Goal: Task Accomplishment & Management: Complete application form

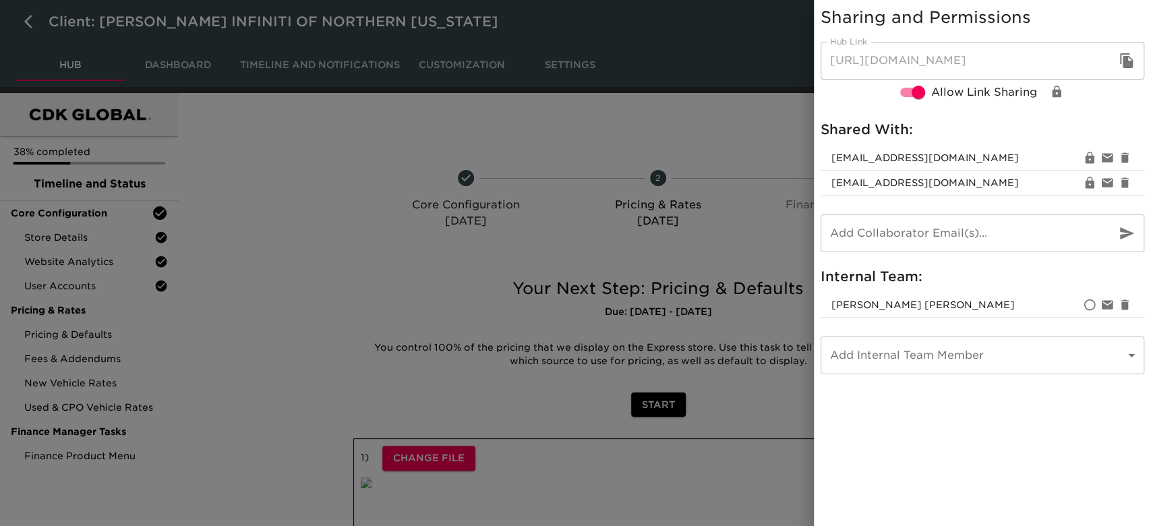
click at [1132, 62] on icon "button" at bounding box center [1126, 60] width 13 height 15
click at [1127, 156] on icon "button" at bounding box center [1125, 157] width 8 height 10
click at [188, 172] on div at bounding box center [575, 263] width 1151 height 526
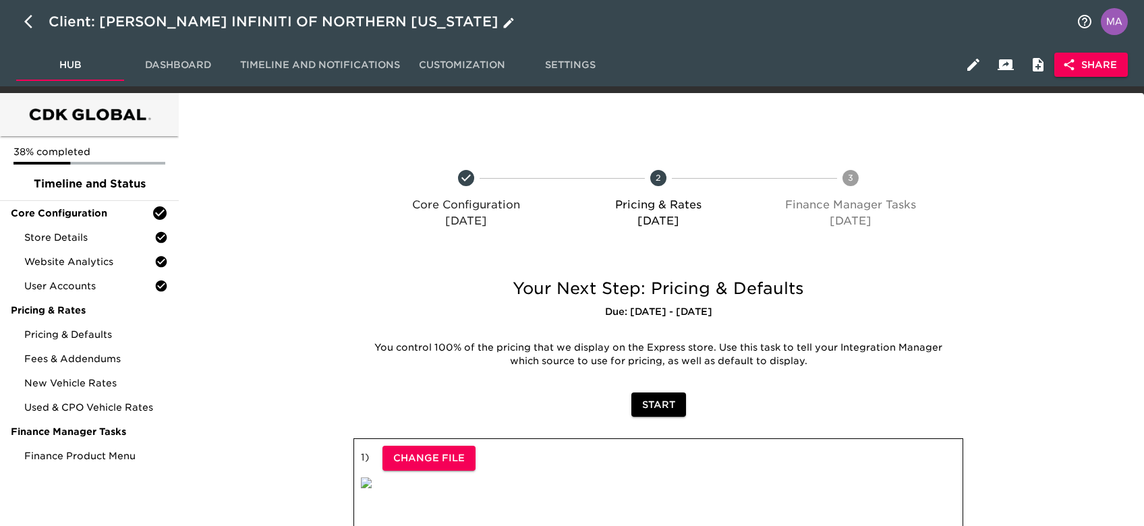
click at [35, 19] on icon "button" at bounding box center [32, 21] width 16 height 16
select select "10"
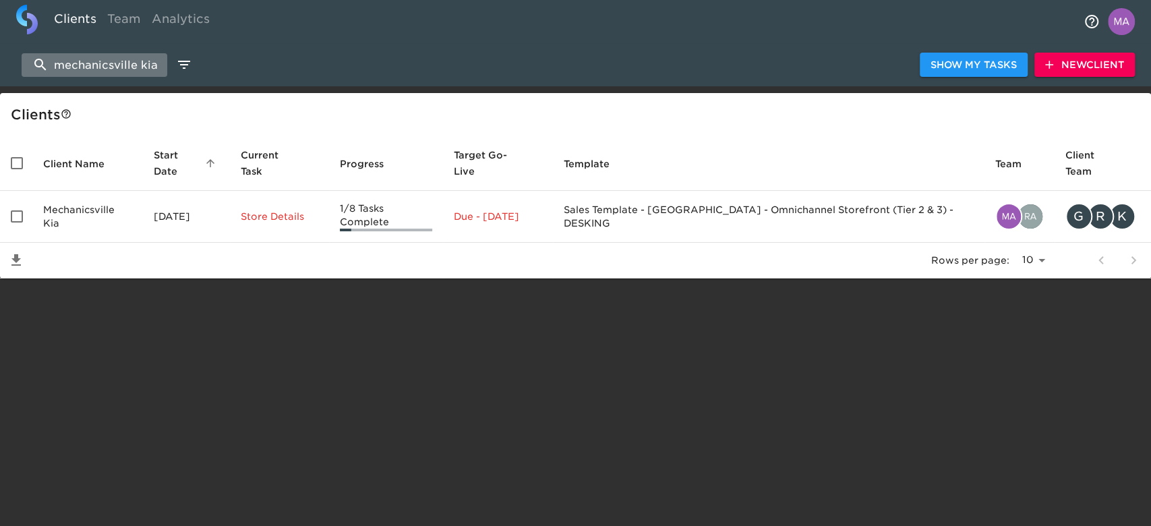
click at [54, 65] on input "mechanicsville kia" at bounding box center [95, 65] width 146 height 24
click at [121, 65] on input "mechanicsville kia" at bounding box center [95, 65] width 146 height 24
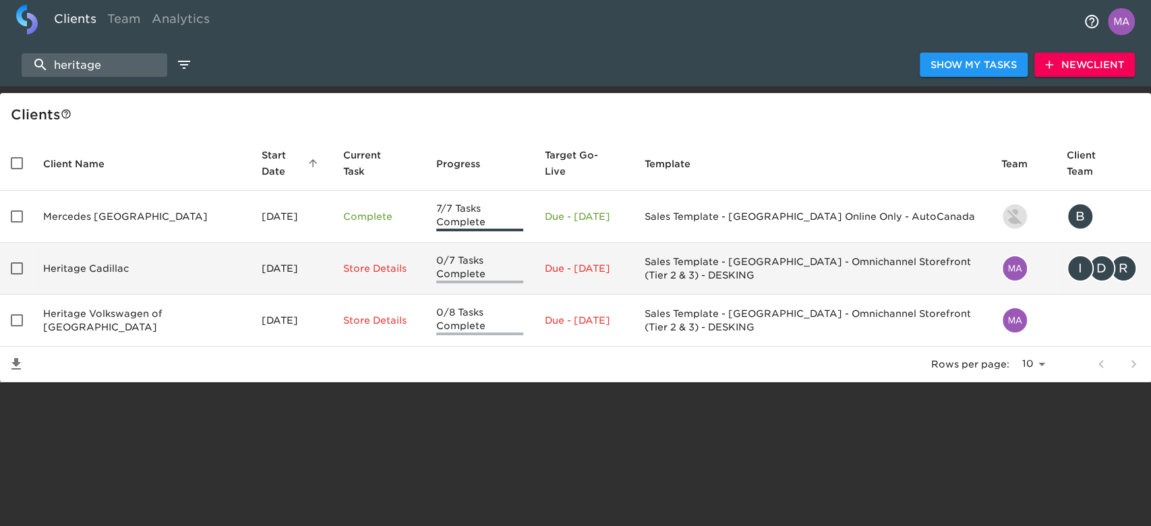
type input "heritage"
click at [152, 270] on td "Heritage Cadillac" at bounding box center [141, 269] width 218 height 52
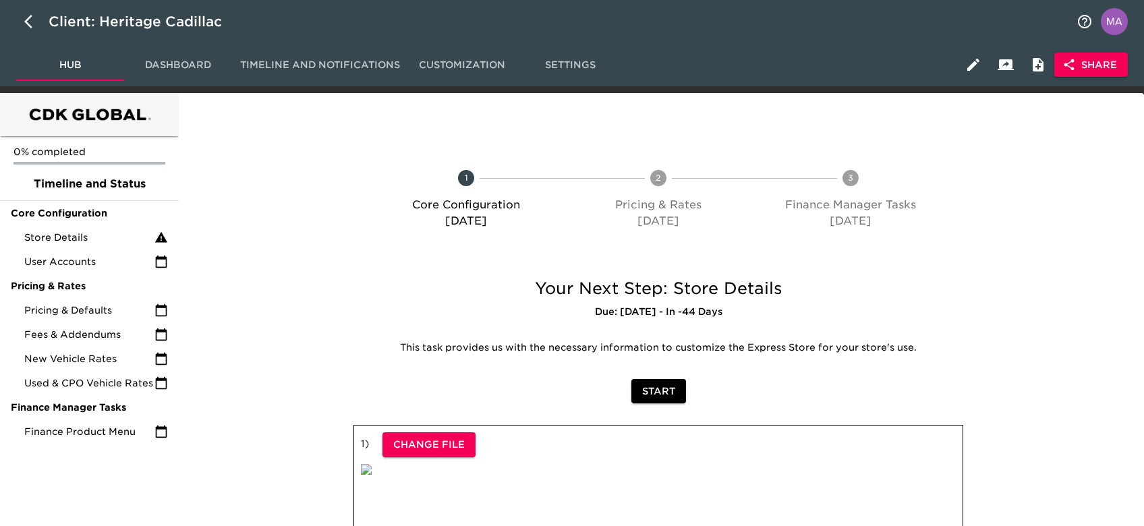
click at [1116, 61] on span "Share" at bounding box center [1091, 65] width 52 height 17
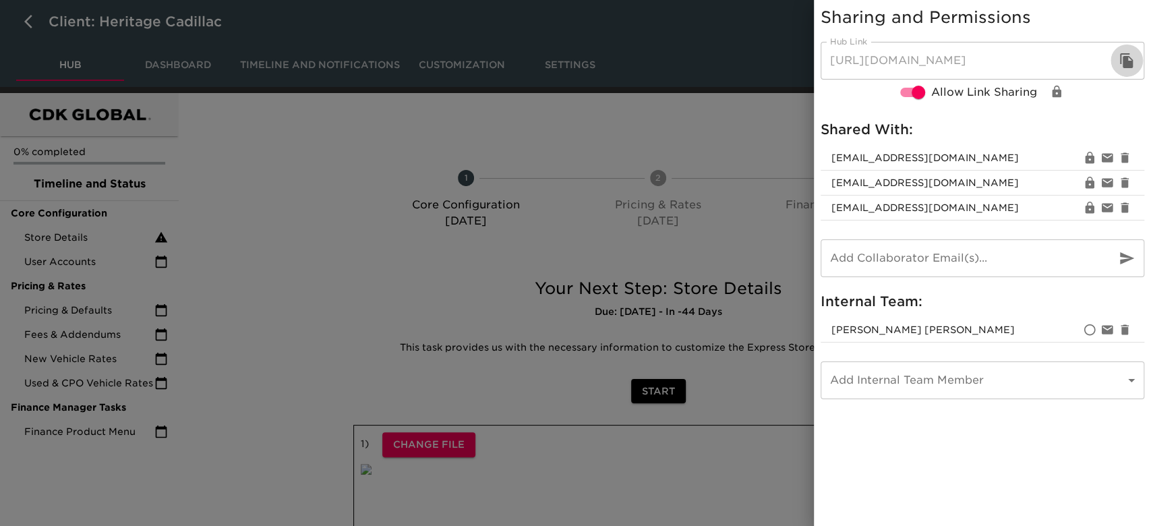
click at [1120, 57] on icon "button" at bounding box center [1126, 60] width 13 height 15
click at [321, 146] on div at bounding box center [575, 263] width 1151 height 526
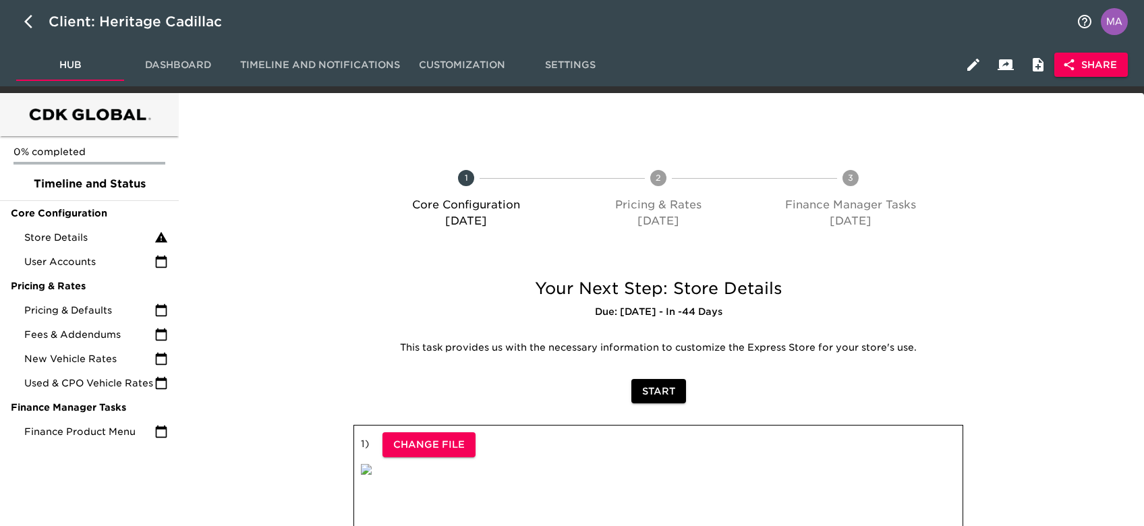
click at [10, 26] on div "Client: Heritage Cadillac" at bounding box center [572, 21] width 1144 height 43
click at [21, 20] on button "button" at bounding box center [32, 21] width 32 height 32
select select "10"
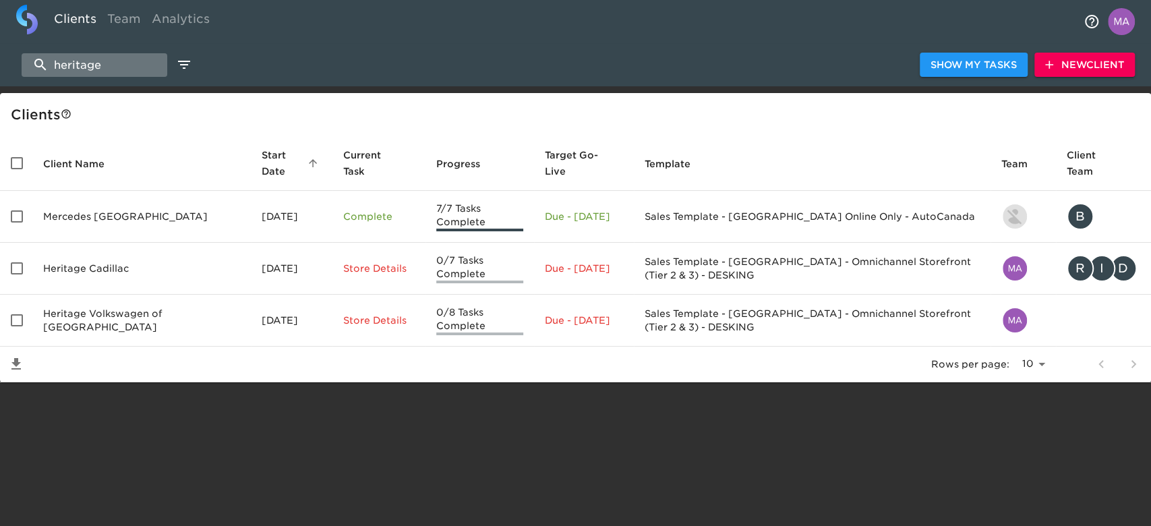
click at [103, 59] on input "heritage" at bounding box center [95, 65] width 146 height 24
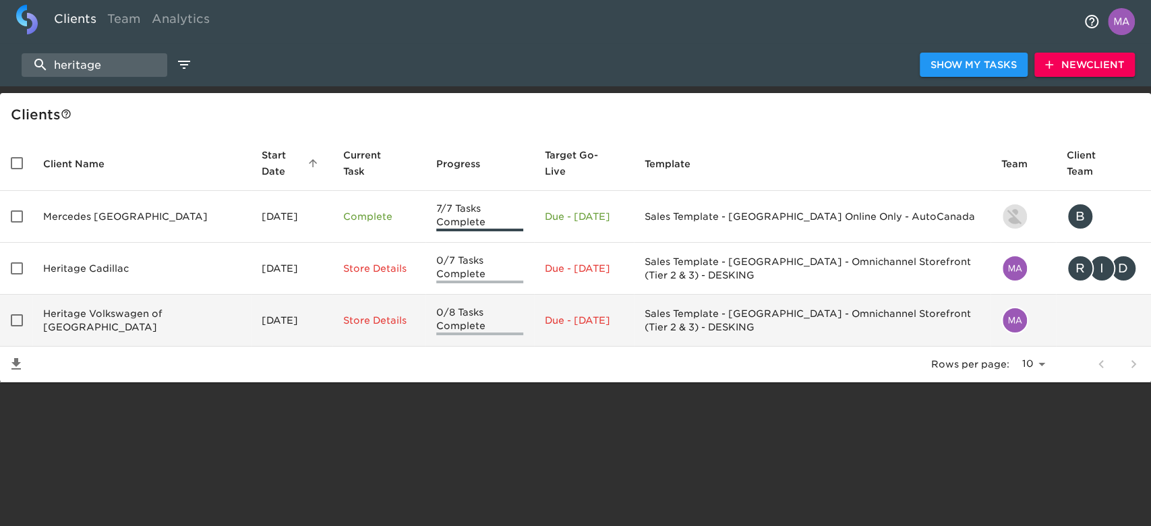
click at [156, 332] on td "Heritage Volkswagen of [GEOGRAPHIC_DATA]" at bounding box center [141, 321] width 218 height 52
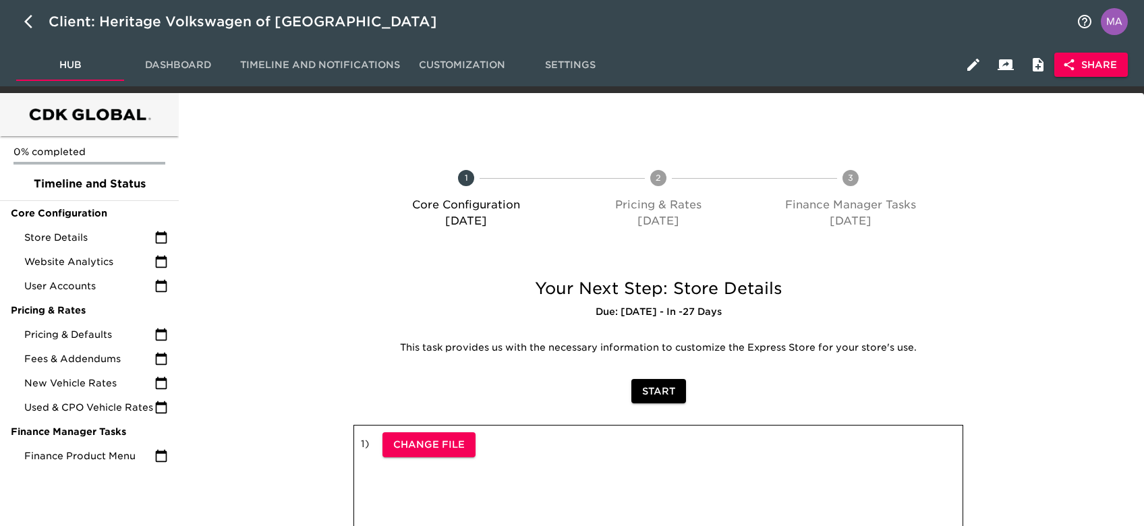
click at [1090, 62] on span "Share" at bounding box center [1091, 65] width 52 height 17
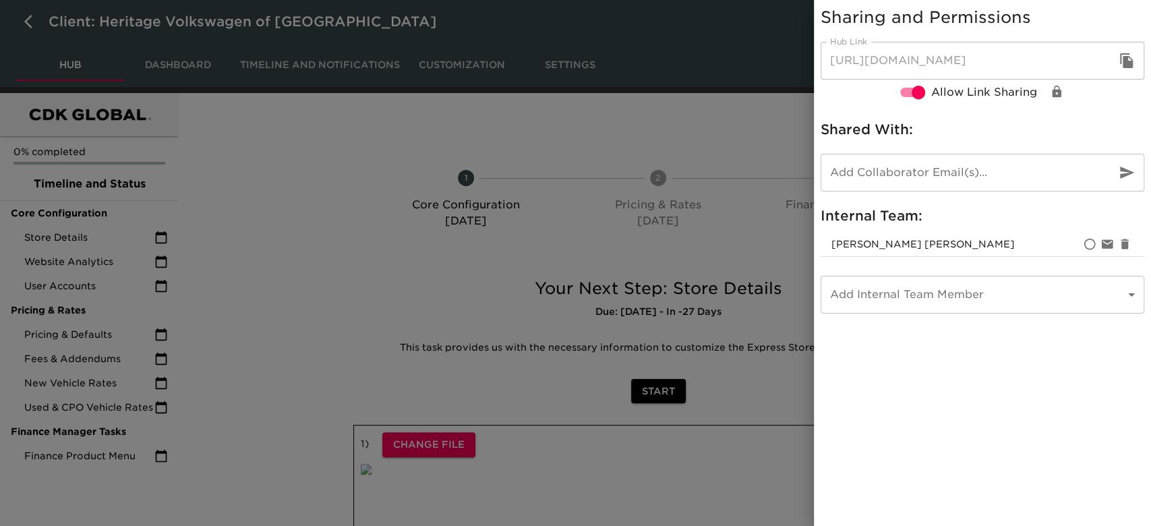
click at [1133, 64] on icon "button" at bounding box center [1127, 61] width 16 height 16
click at [443, 117] on div at bounding box center [575, 263] width 1151 height 526
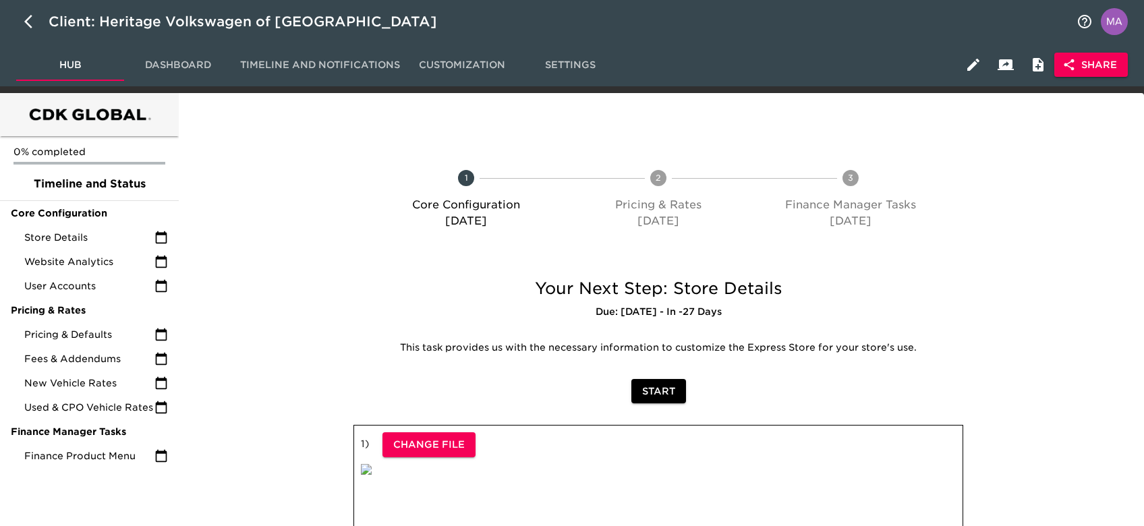
click at [81, 492] on div "0% completed Timeline and Status Core Configuration Store Details Website Analy…" at bounding box center [89, 451] width 179 height 716
click at [29, 21] on icon "button" at bounding box center [32, 21] width 16 height 16
select select "10"
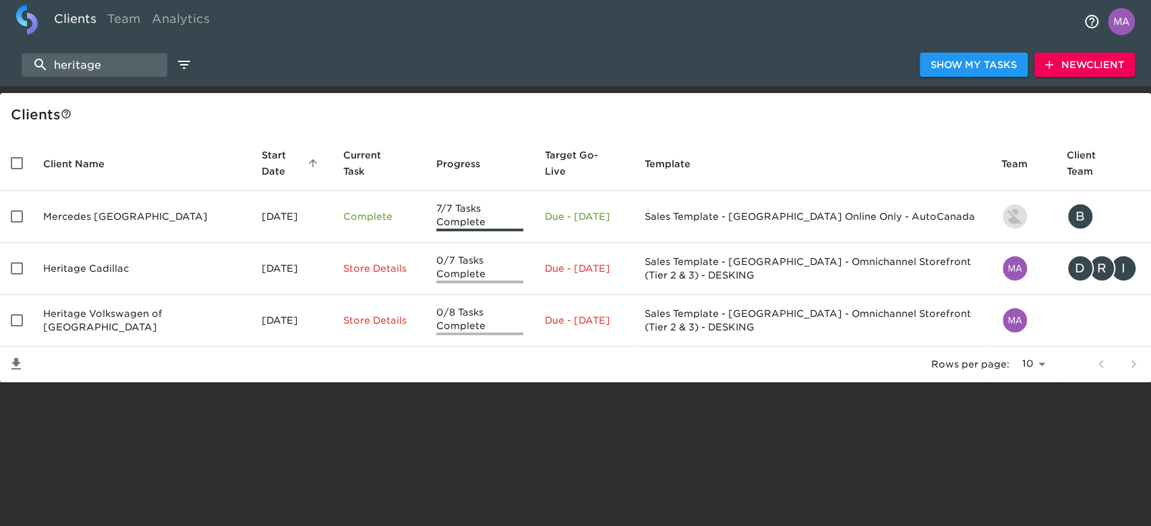
click at [83, 426] on html "Clients Team Analytics heritage Show My Tasks New Client Client s Client Name S…" at bounding box center [575, 213] width 1151 height 426
click at [120, 62] on input "heritage" at bounding box center [95, 65] width 146 height 24
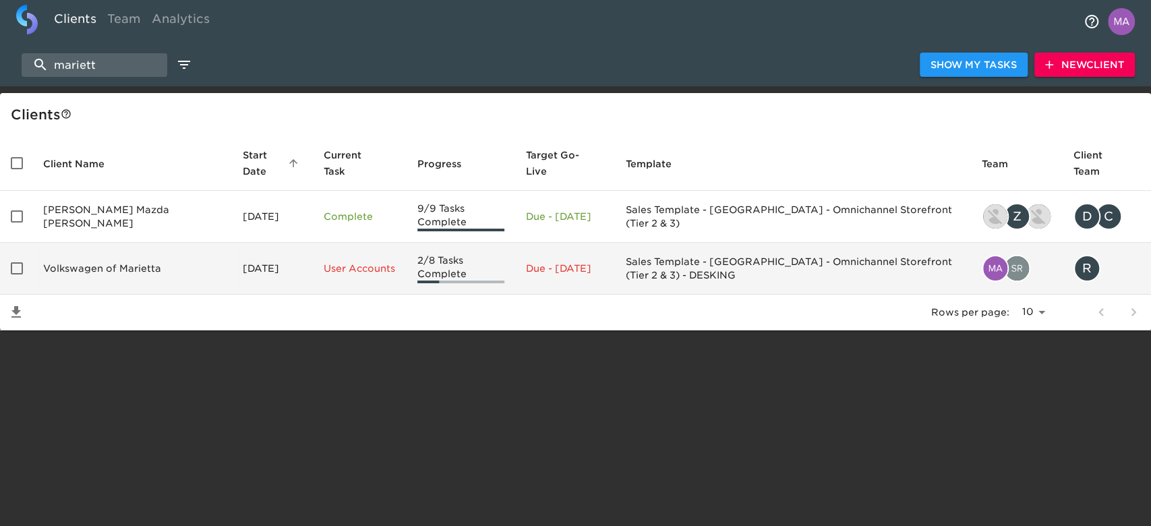
type input "mariett"
click at [108, 261] on td "Volkswagen of Marietta" at bounding box center [132, 269] width 200 height 52
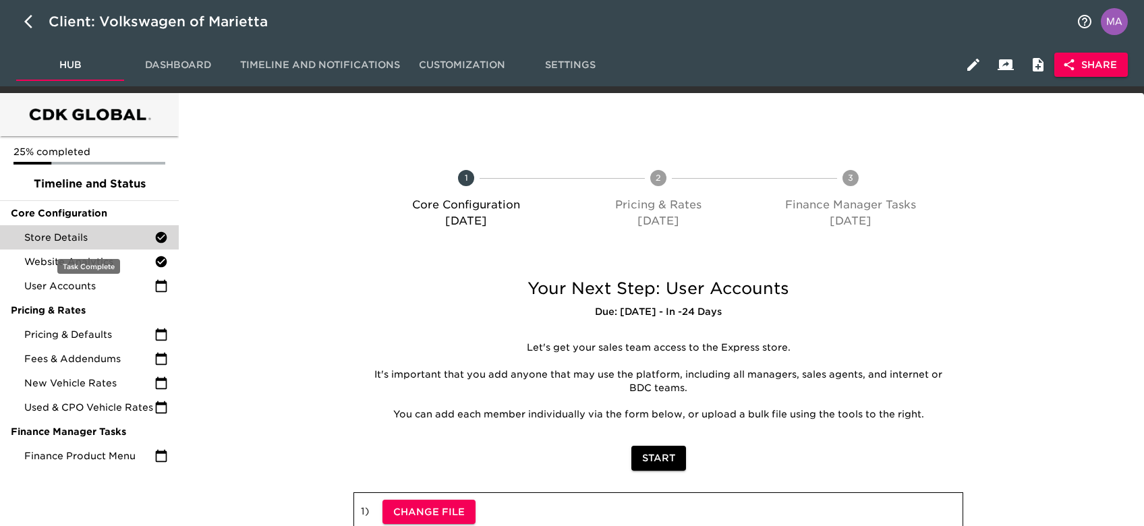
click at [98, 235] on span "Store Details" at bounding box center [89, 237] width 130 height 13
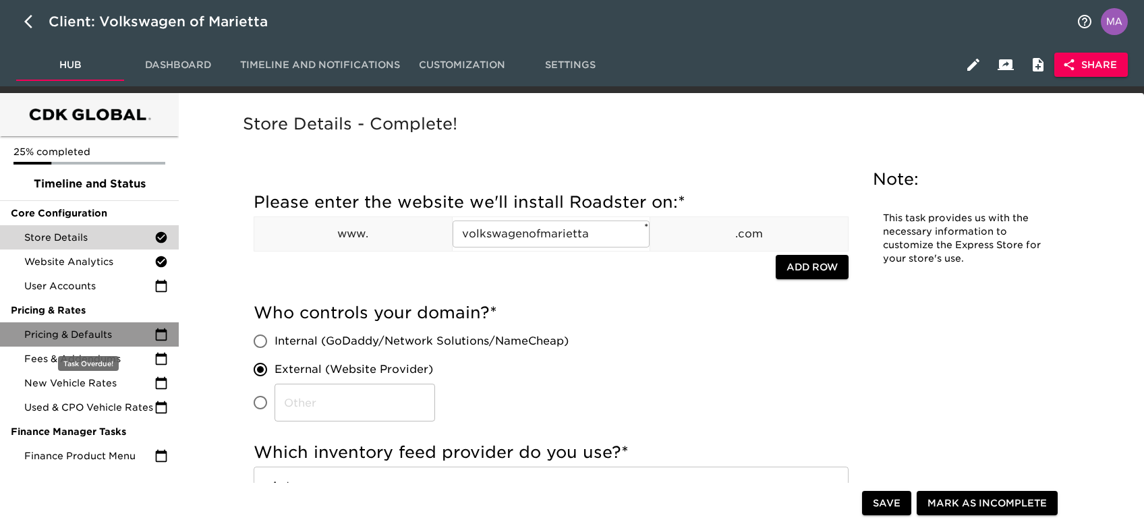
click at [110, 334] on span "Pricing & Defaults" at bounding box center [89, 334] width 130 height 13
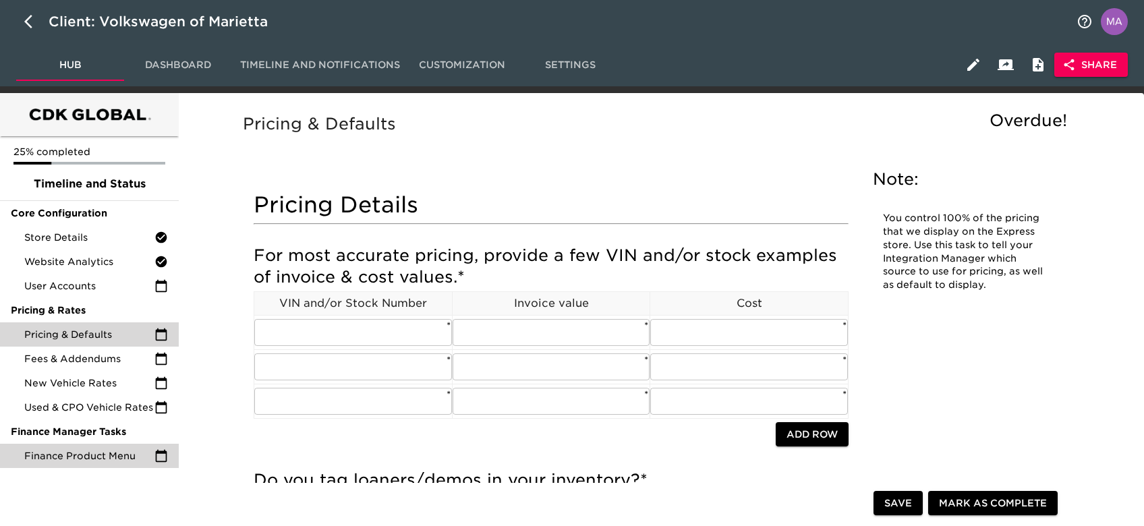
click at [100, 466] on div "Finance Product Menu" at bounding box center [89, 456] width 179 height 24
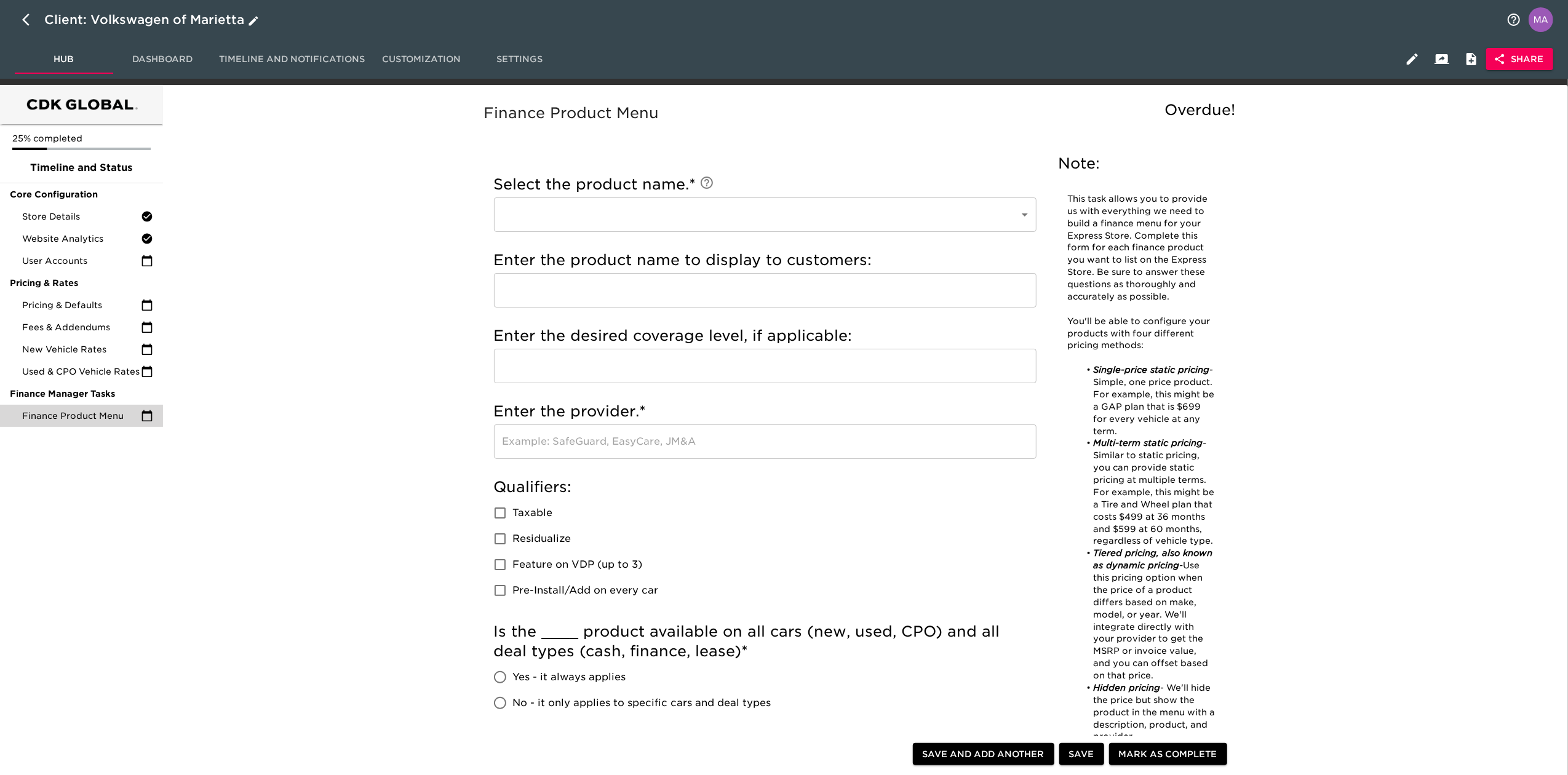
click at [26, 20] on icon "button" at bounding box center [29, 19] width 15 height 15
select select "10"
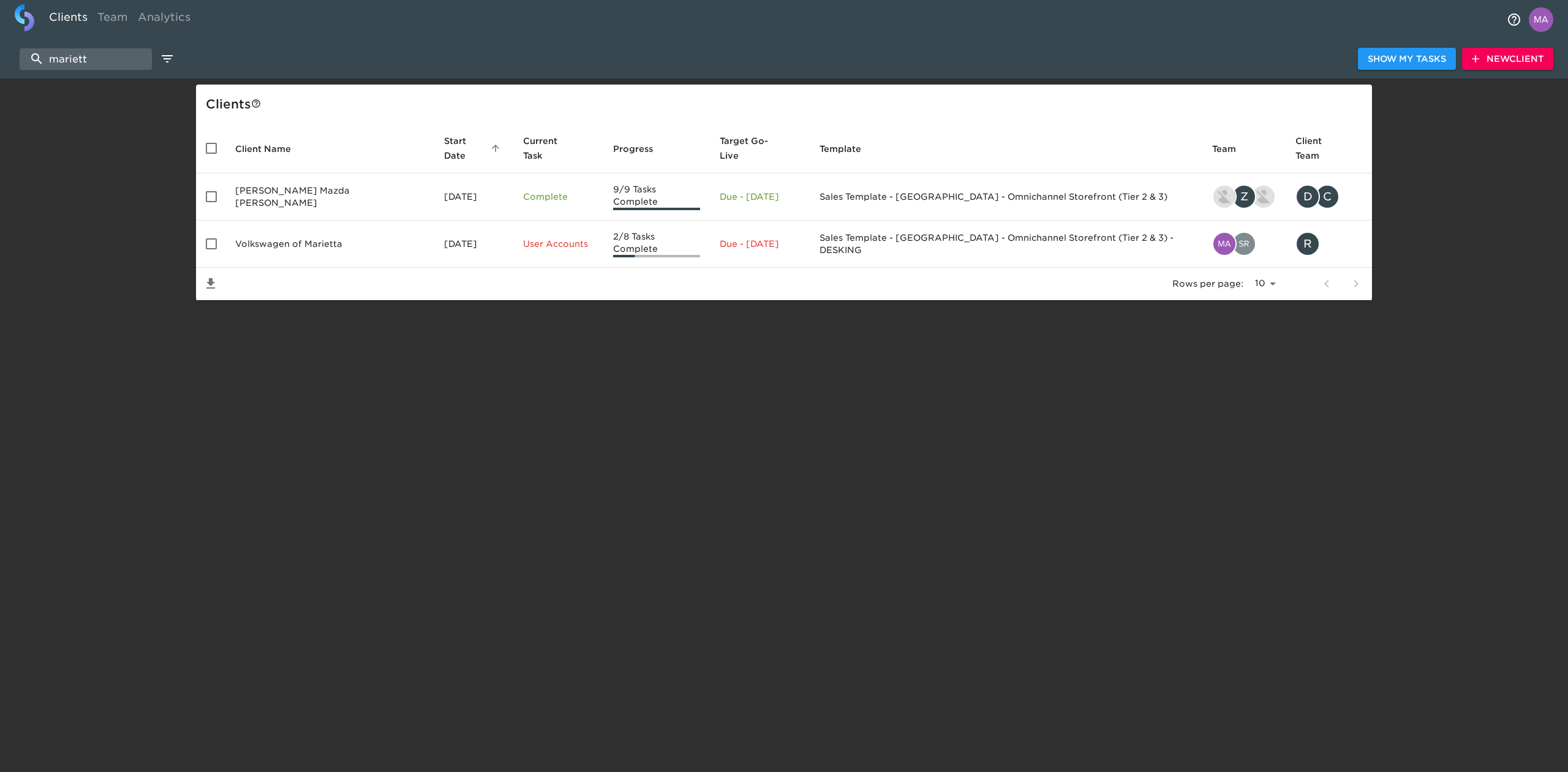
click at [1045, 64] on span "New Client" at bounding box center [1508, 59] width 72 height 15
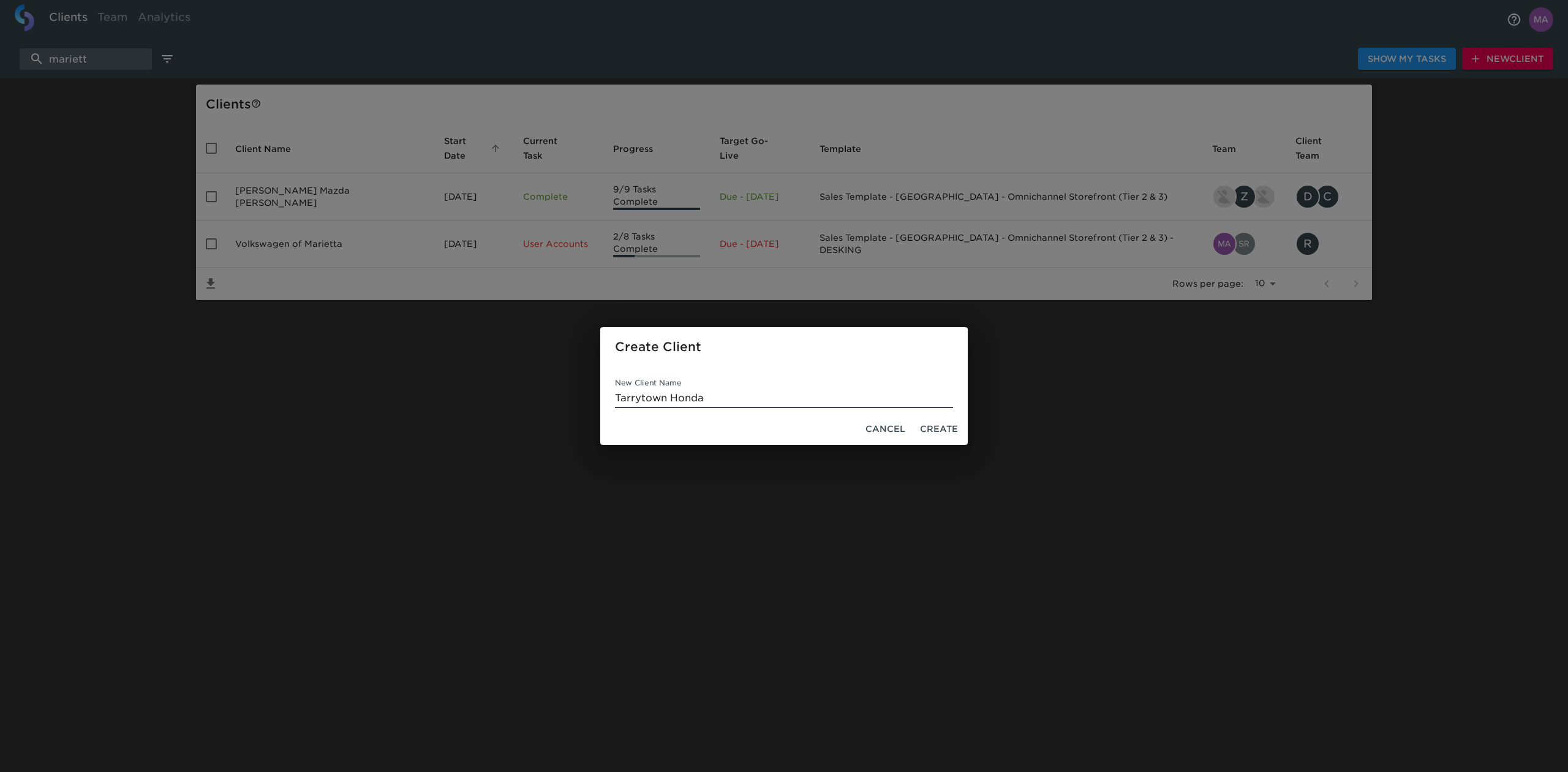
type input "Tarrytown Honda"
click at [953, 422] on span "Create" at bounding box center [939, 429] width 38 height 15
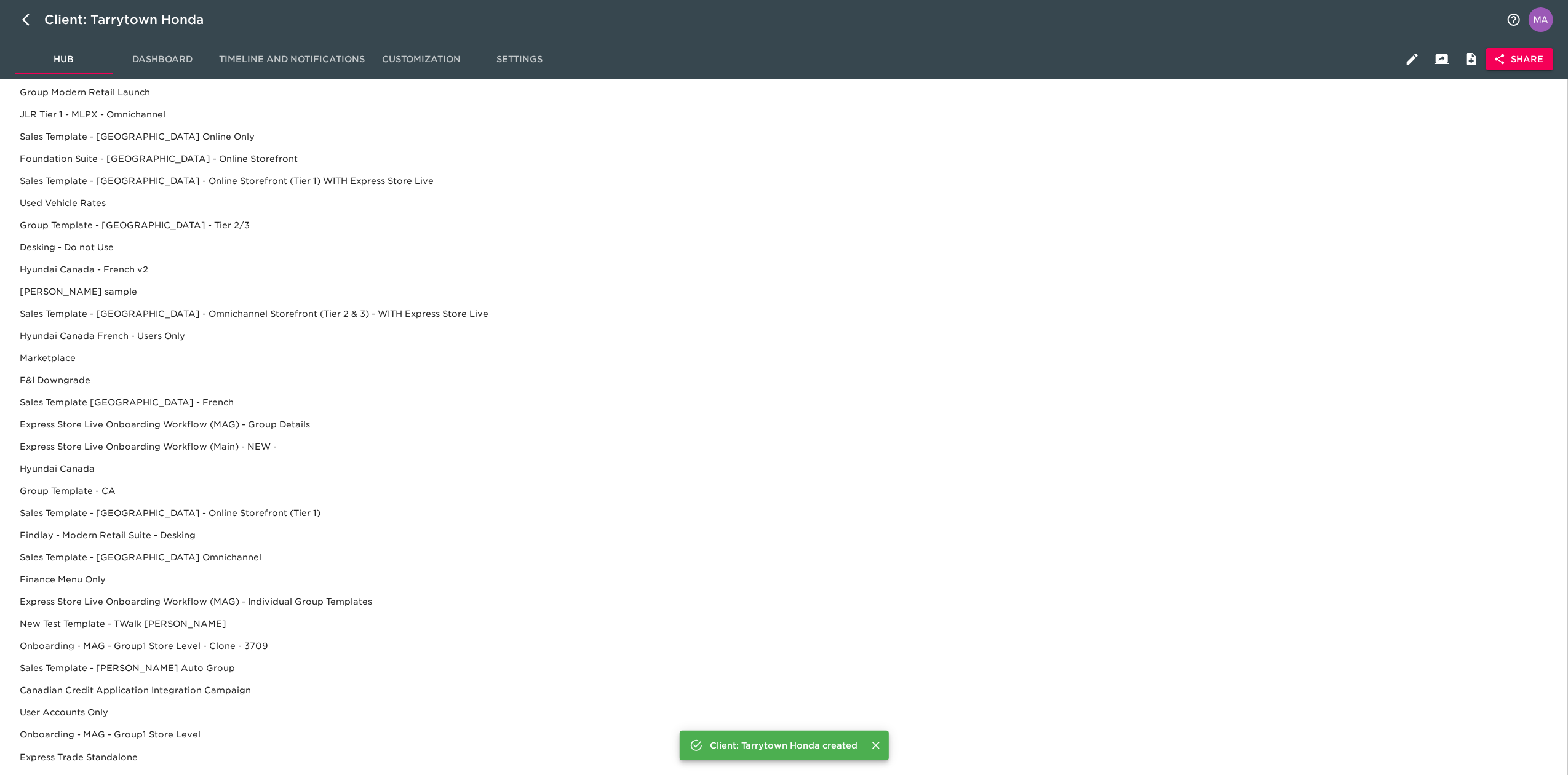
scroll to position [313, 0]
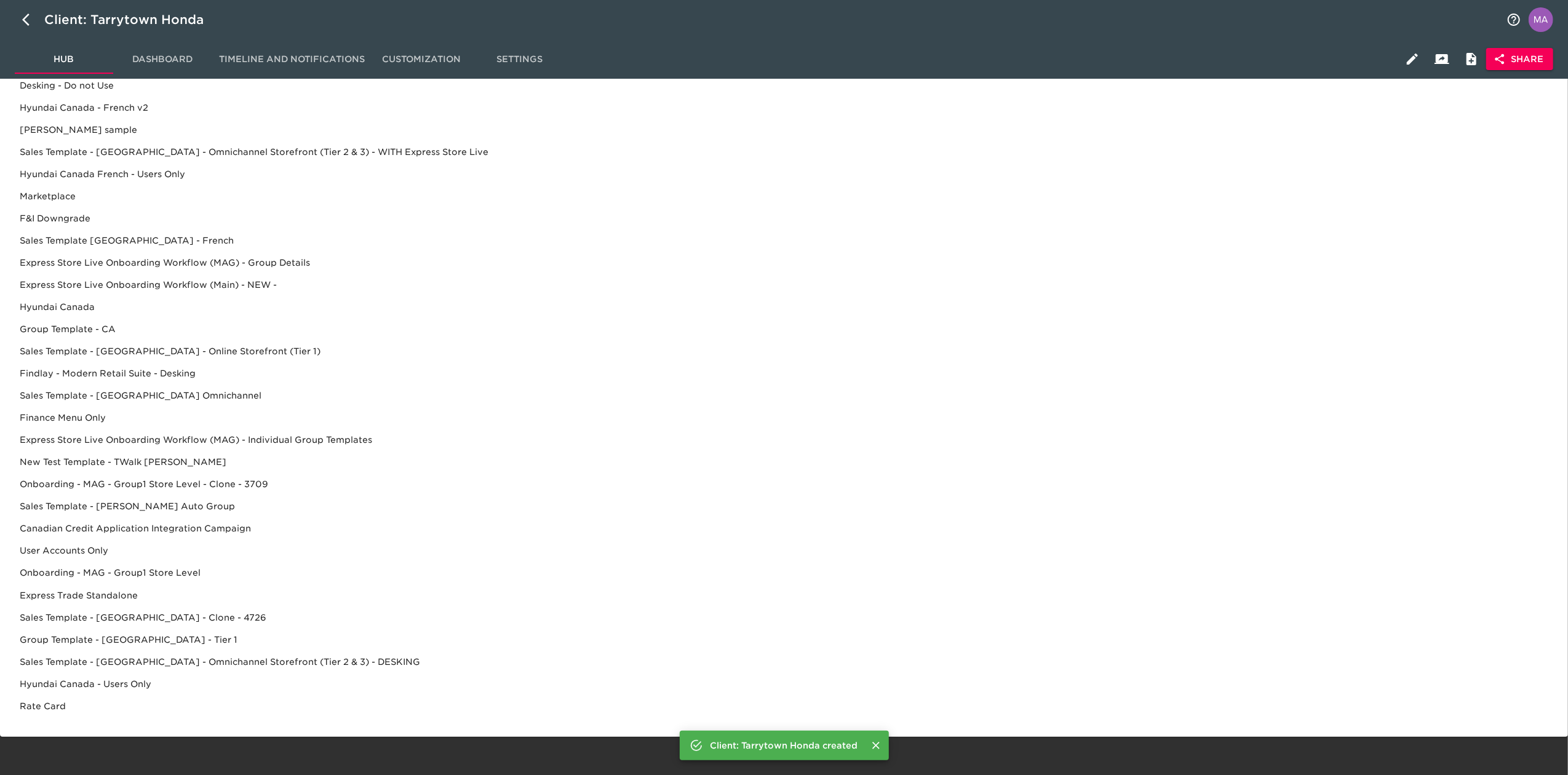
click at [286, 479] on div "Sales Template - [GEOGRAPHIC_DATA] - Omnichannel Storefront (Tier 2 & 3) - DESK…" at bounding box center [784, 661] width 1548 height 22
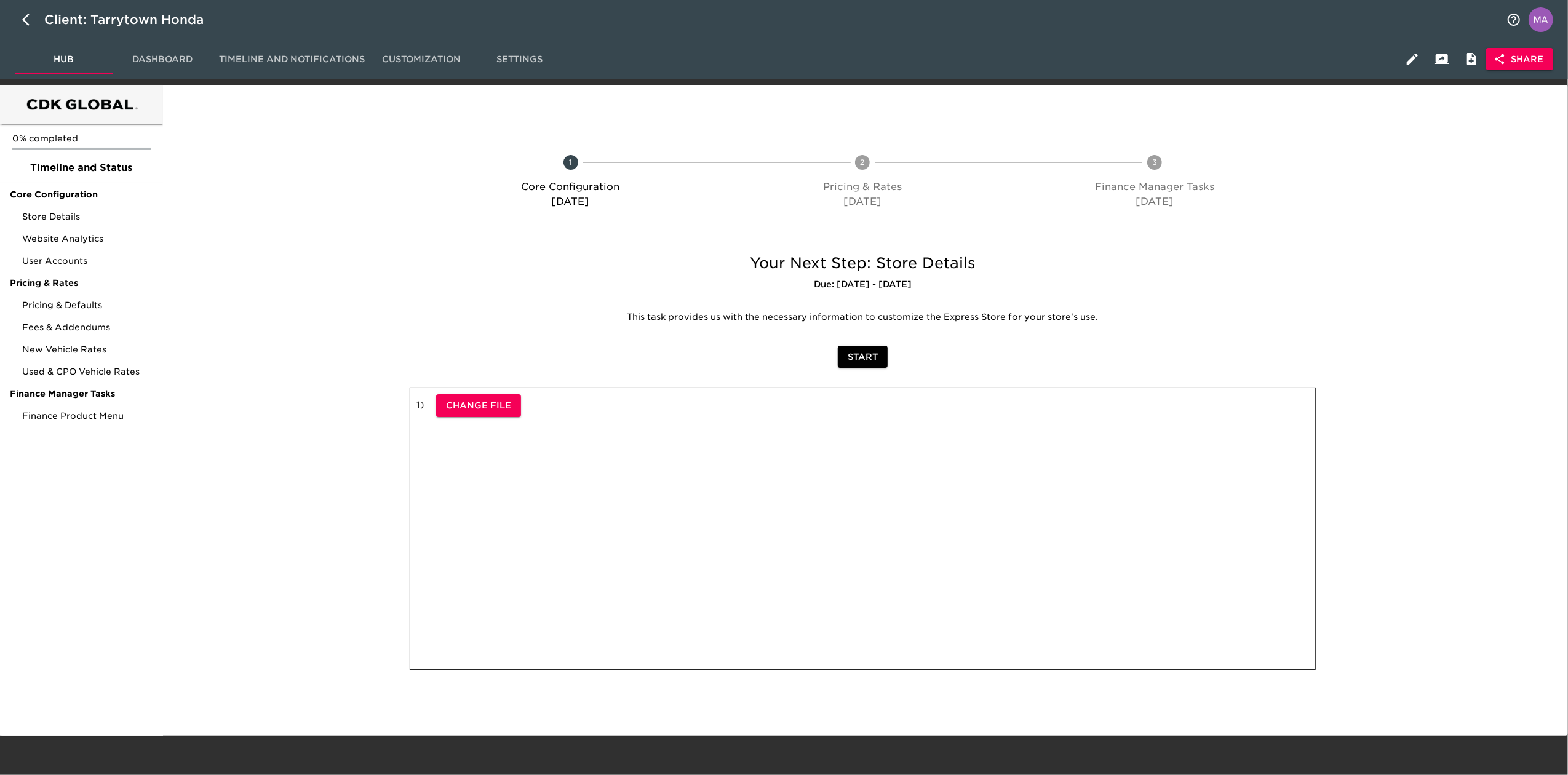
click at [1049, 59] on span "Share" at bounding box center [1520, 59] width 47 height 16
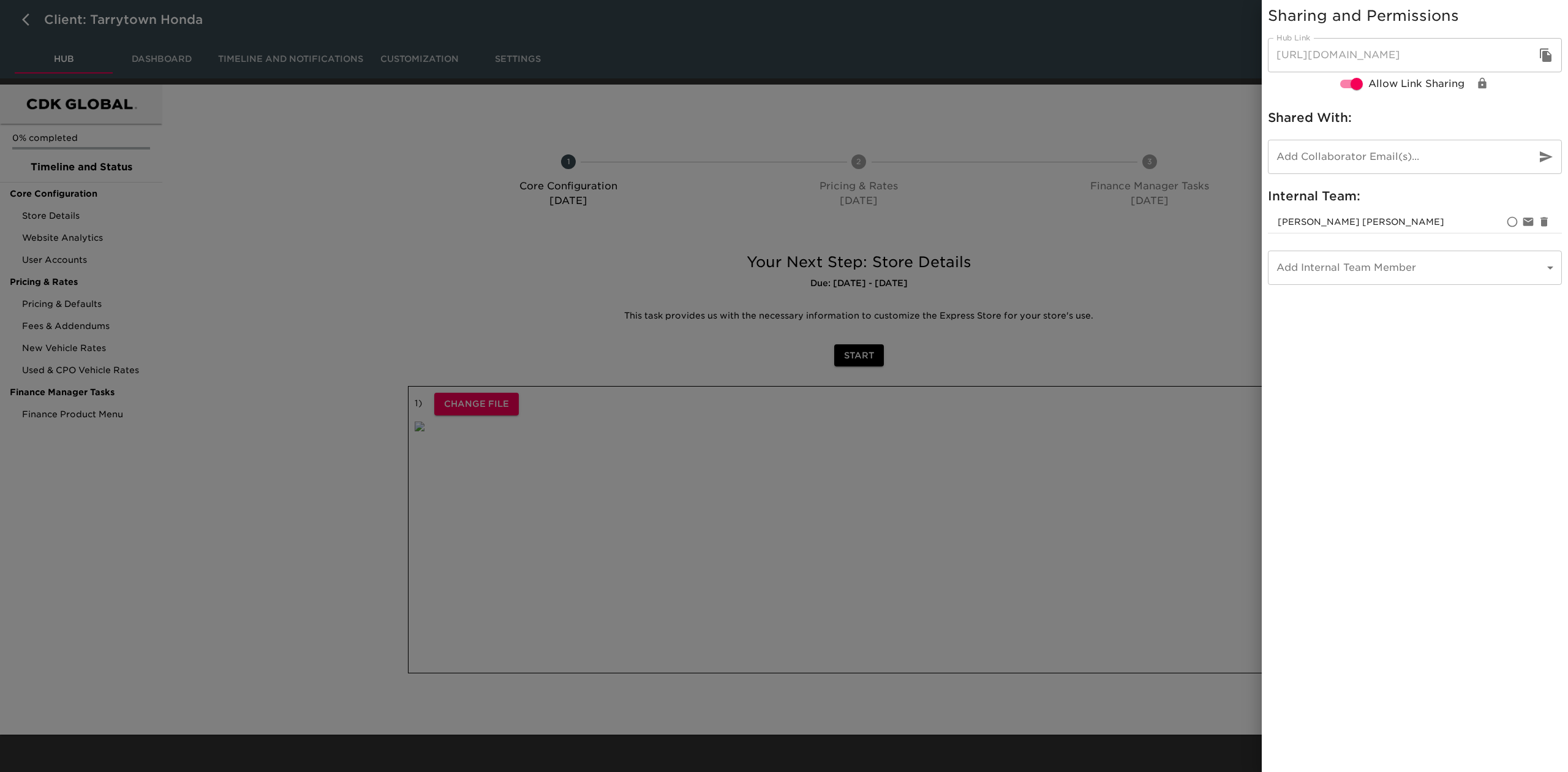
click at [1045, 61] on icon "button" at bounding box center [1545, 54] width 12 height 14
